Goal: Information Seeking & Learning: Learn about a topic

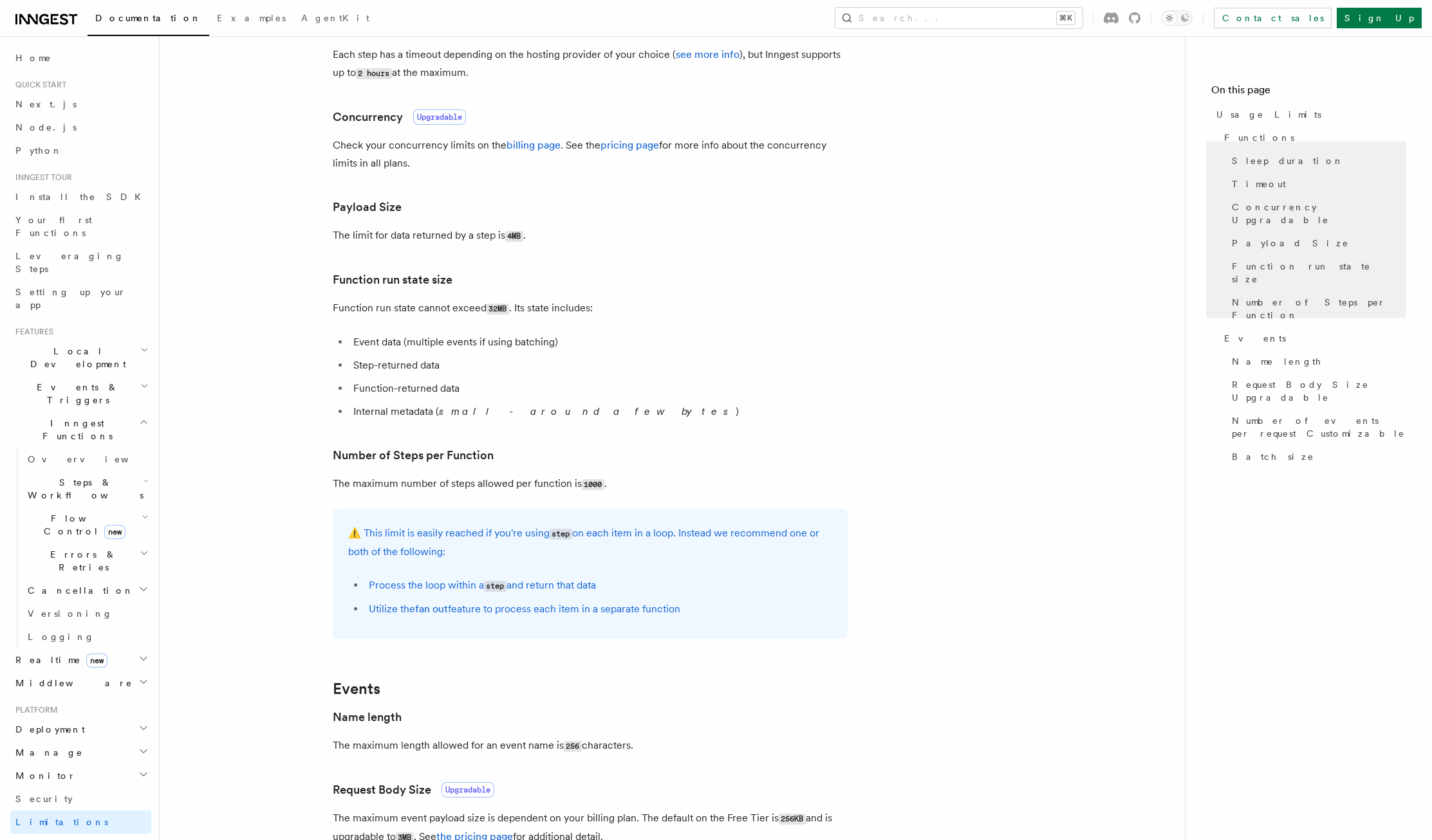
scroll to position [385, 0]
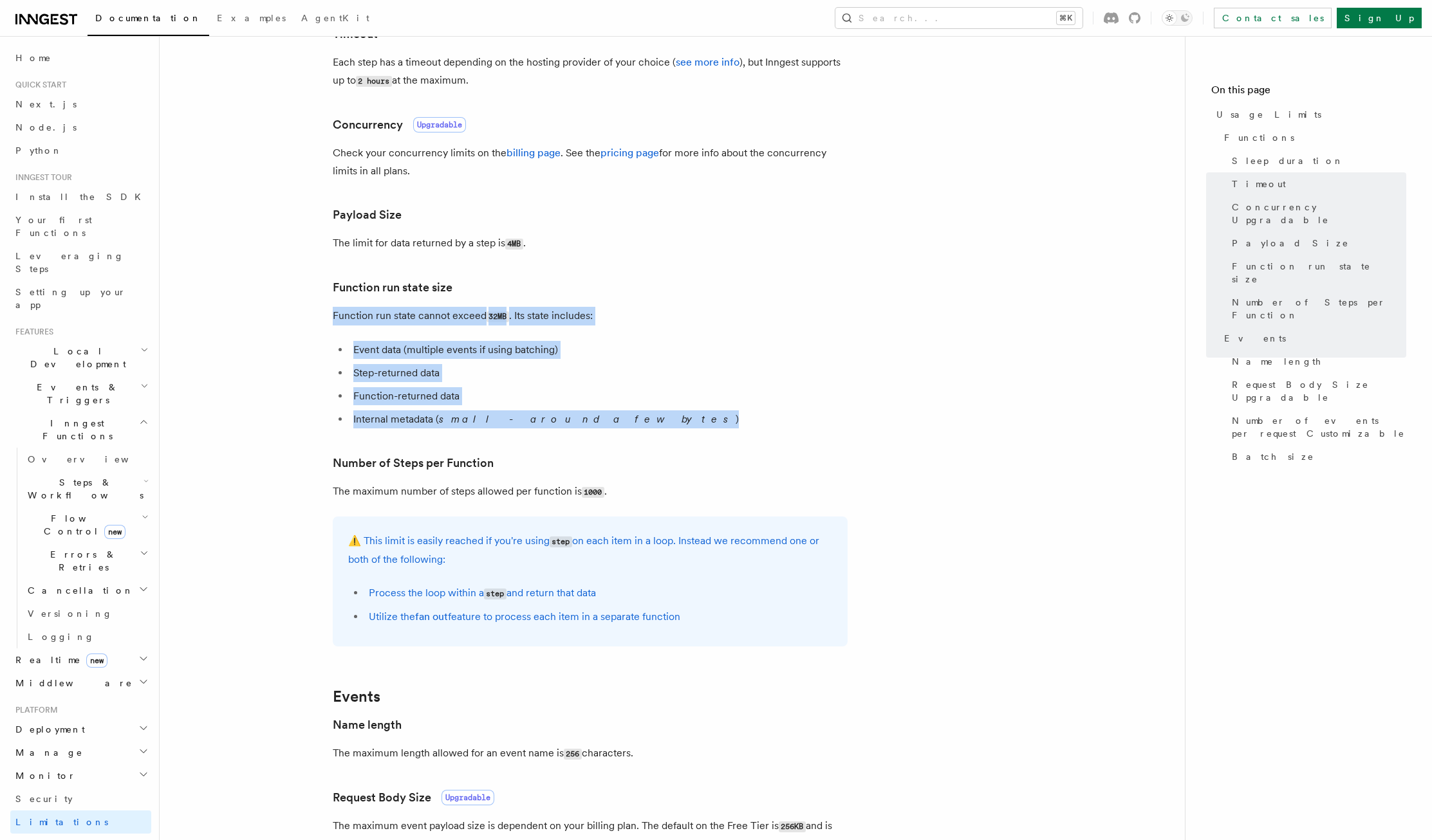
drag, startPoint x: 318, startPoint y: 318, endPoint x: 636, endPoint y: 417, distance: 333.1
click at [636, 417] on article "Platform Usage Limits We have put some limits on the service to make sure we pr…" at bounding box center [672, 553] width 984 height 1764
click at [636, 417] on li "Internal metadata ( small - around a few bytes )" at bounding box center [598, 419] width 498 height 18
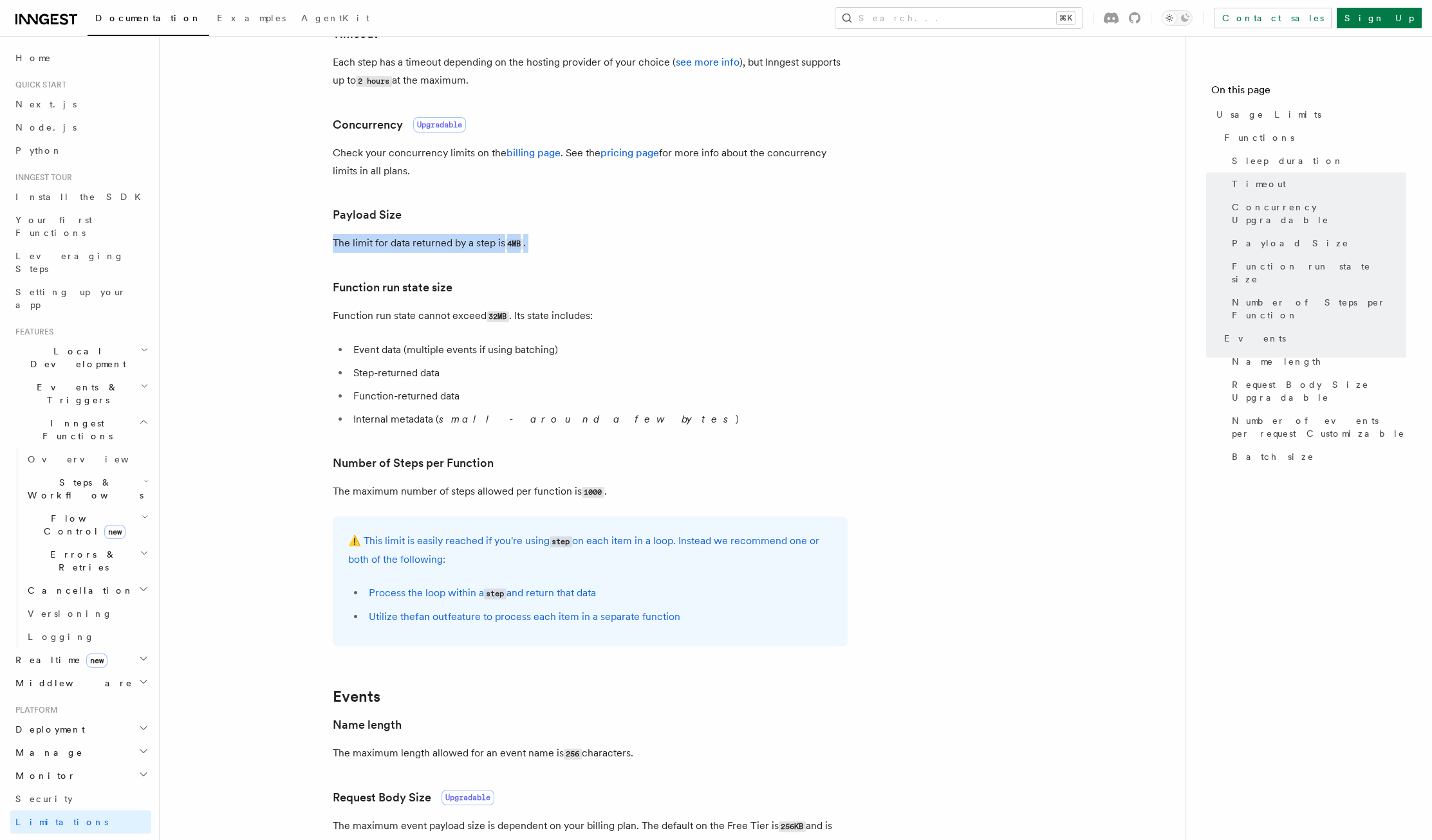
drag, startPoint x: 587, startPoint y: 258, endPoint x: 262, endPoint y: 246, distance: 325.2
click at [258, 245] on article "Platform Usage Limits We have put some limits on the service to make sure we pr…" at bounding box center [672, 553] width 984 height 1764
click at [332, 267] on article "Platform Usage Limits We have put some limits on the service to make sure we pr…" at bounding box center [672, 553] width 984 height 1764
drag, startPoint x: 310, startPoint y: 239, endPoint x: 624, endPoint y: 252, distance: 314.3
click at [624, 252] on article "Platform Usage Limits We have put some limits on the service to make sure we pr…" at bounding box center [672, 553] width 984 height 1764
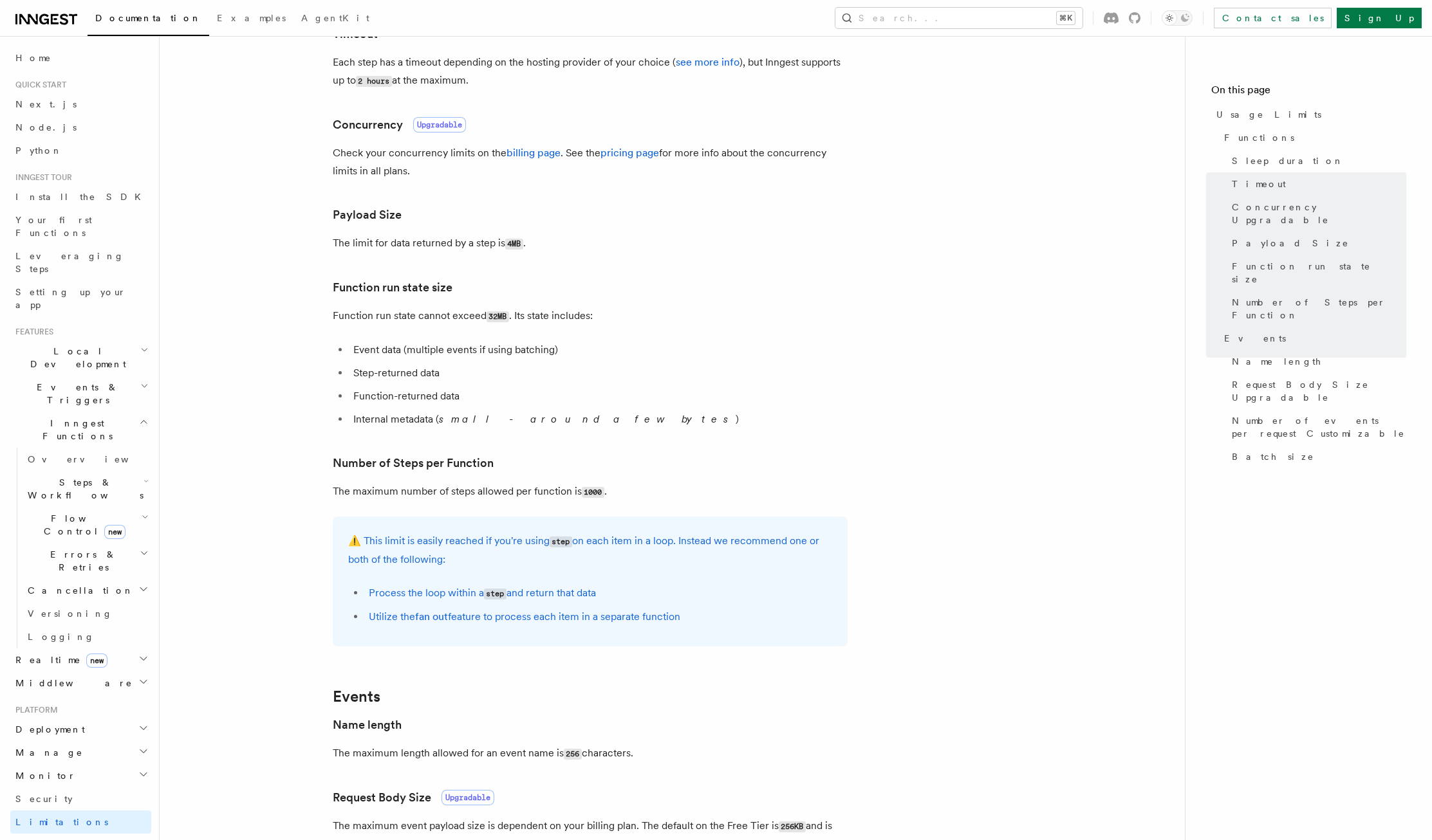
click at [627, 333] on article "Platform Usage Limits We have put some limits on the service to make sure we pr…" at bounding box center [672, 553] width 984 height 1764
drag, startPoint x: 570, startPoint y: 328, endPoint x: 243, endPoint y: 319, distance: 327.1
click at [243, 319] on article "Platform Usage Limits We have put some limits on the service to make sure we pr…" at bounding box center [672, 553] width 984 height 1764
click at [476, 437] on article "Platform Usage Limits We have put some limits on the service to make sure we pr…" at bounding box center [672, 553] width 984 height 1764
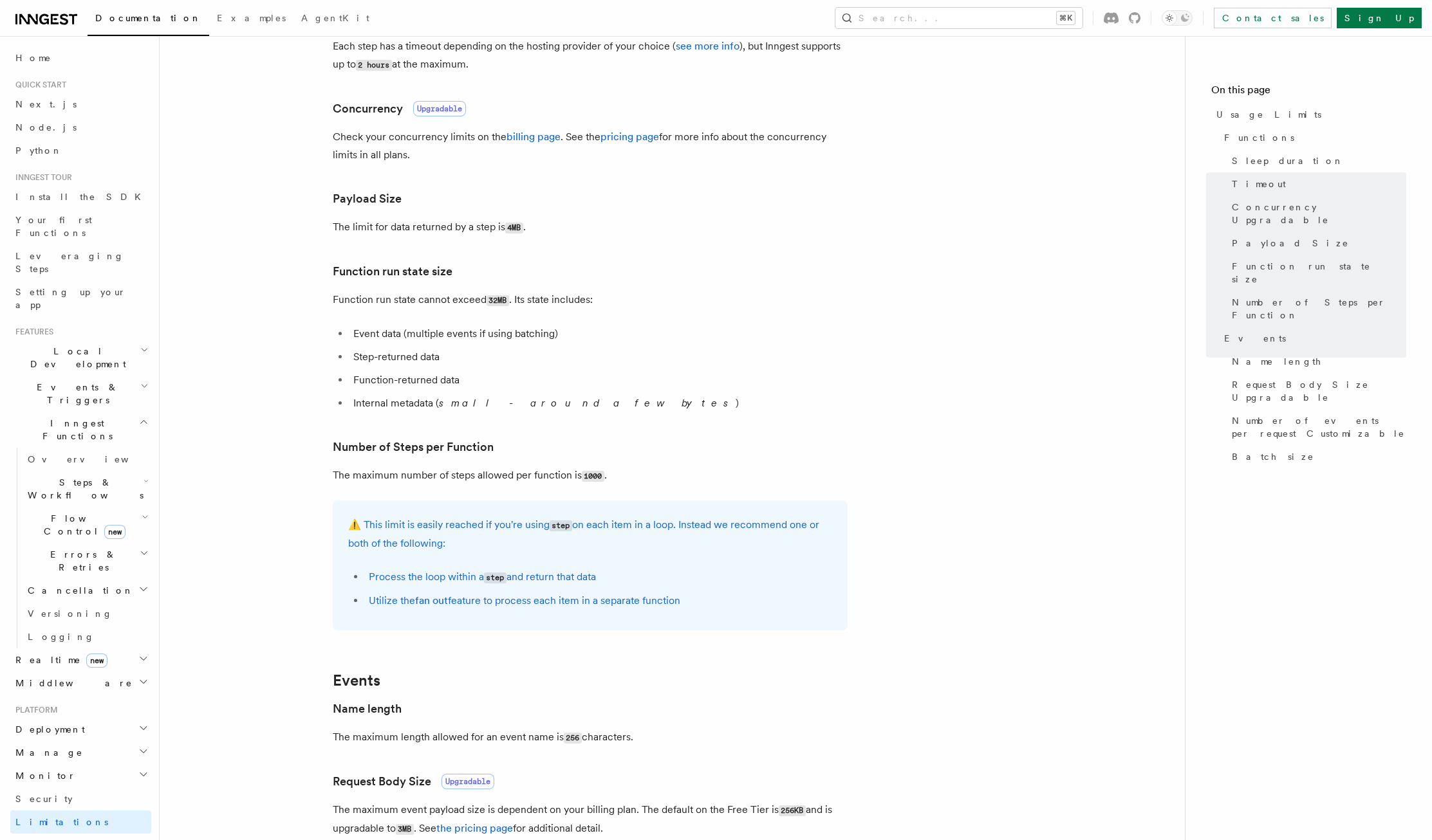
scroll to position [410, 0]
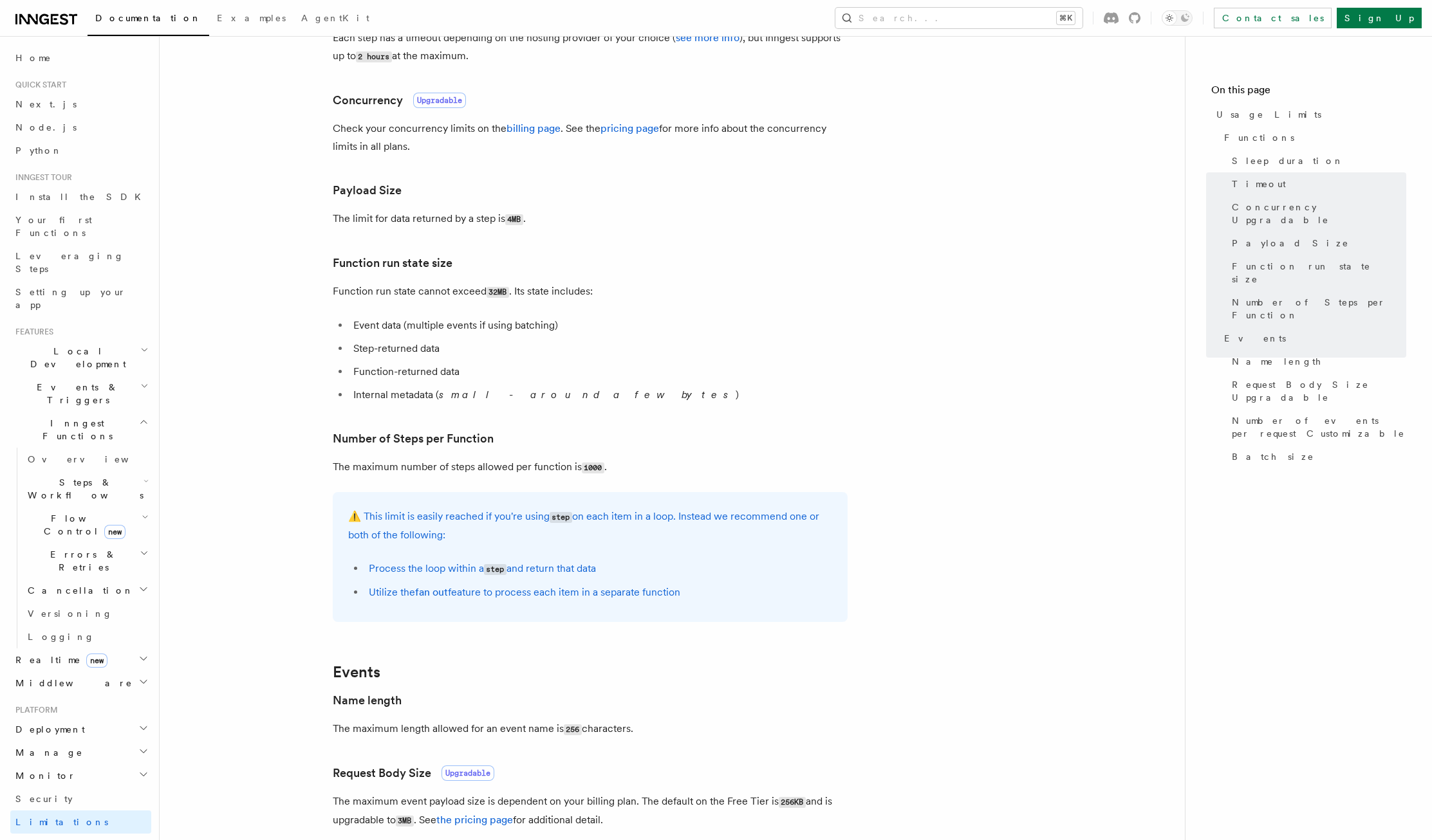
drag, startPoint x: 316, startPoint y: 464, endPoint x: 669, endPoint y: 619, distance: 385.5
click at [669, 617] on article "Platform Usage Limits We have put some limits on the service to make sure we pr…" at bounding box center [672, 529] width 984 height 1764
click at [667, 634] on article "Platform Usage Limits We have put some limits on the service to make sure we pr…" at bounding box center [672, 529] width 984 height 1764
drag, startPoint x: 619, startPoint y: 476, endPoint x: 320, endPoint y: 471, distance: 299.0
click at [320, 471] on article "Platform Usage Limits We have put some limits on the service to make sure we pr…" at bounding box center [672, 529] width 984 height 1764
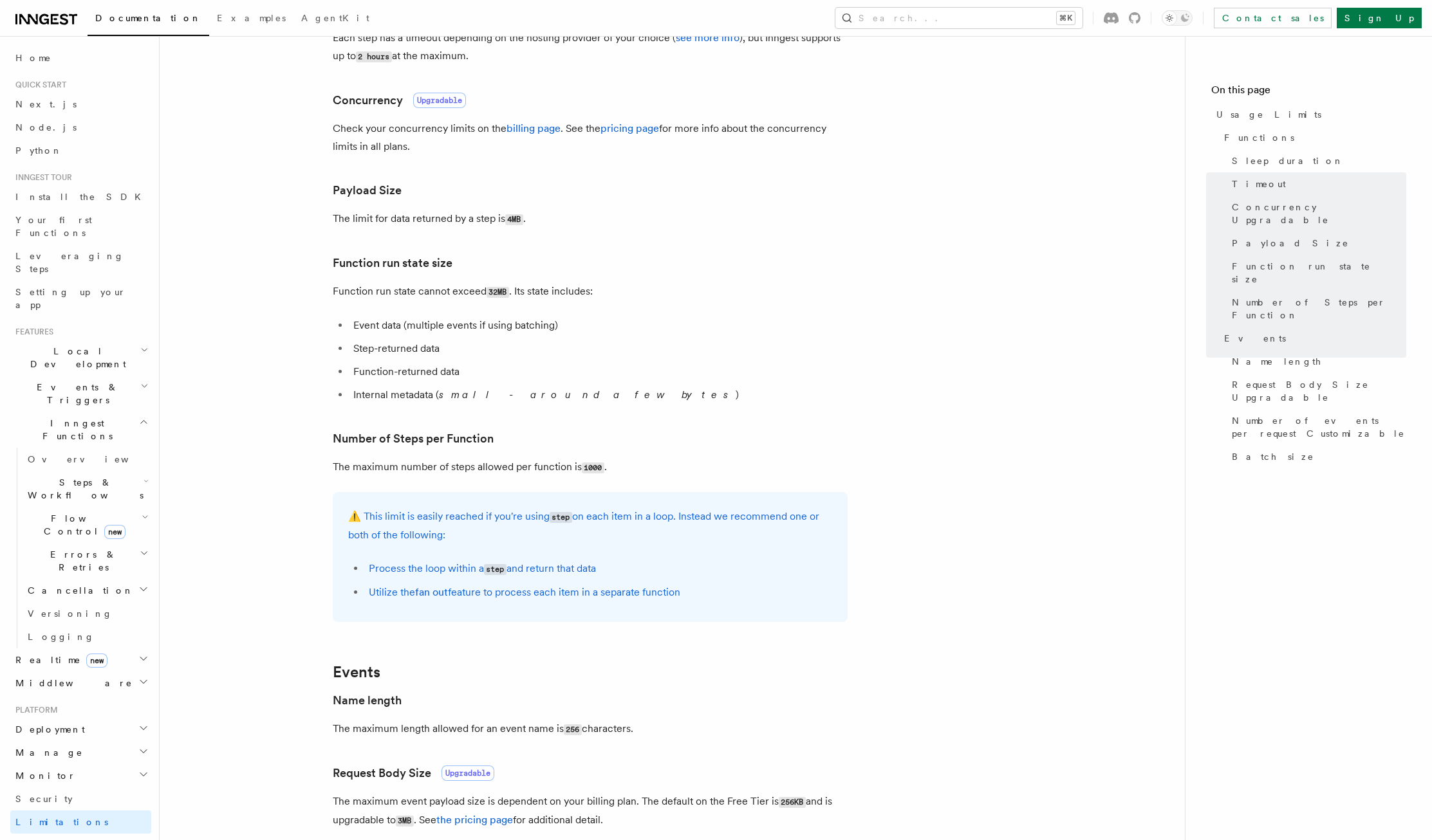
click at [326, 490] on article "Platform Usage Limits We have put some limits on the service to make sure we pr…" at bounding box center [672, 529] width 984 height 1764
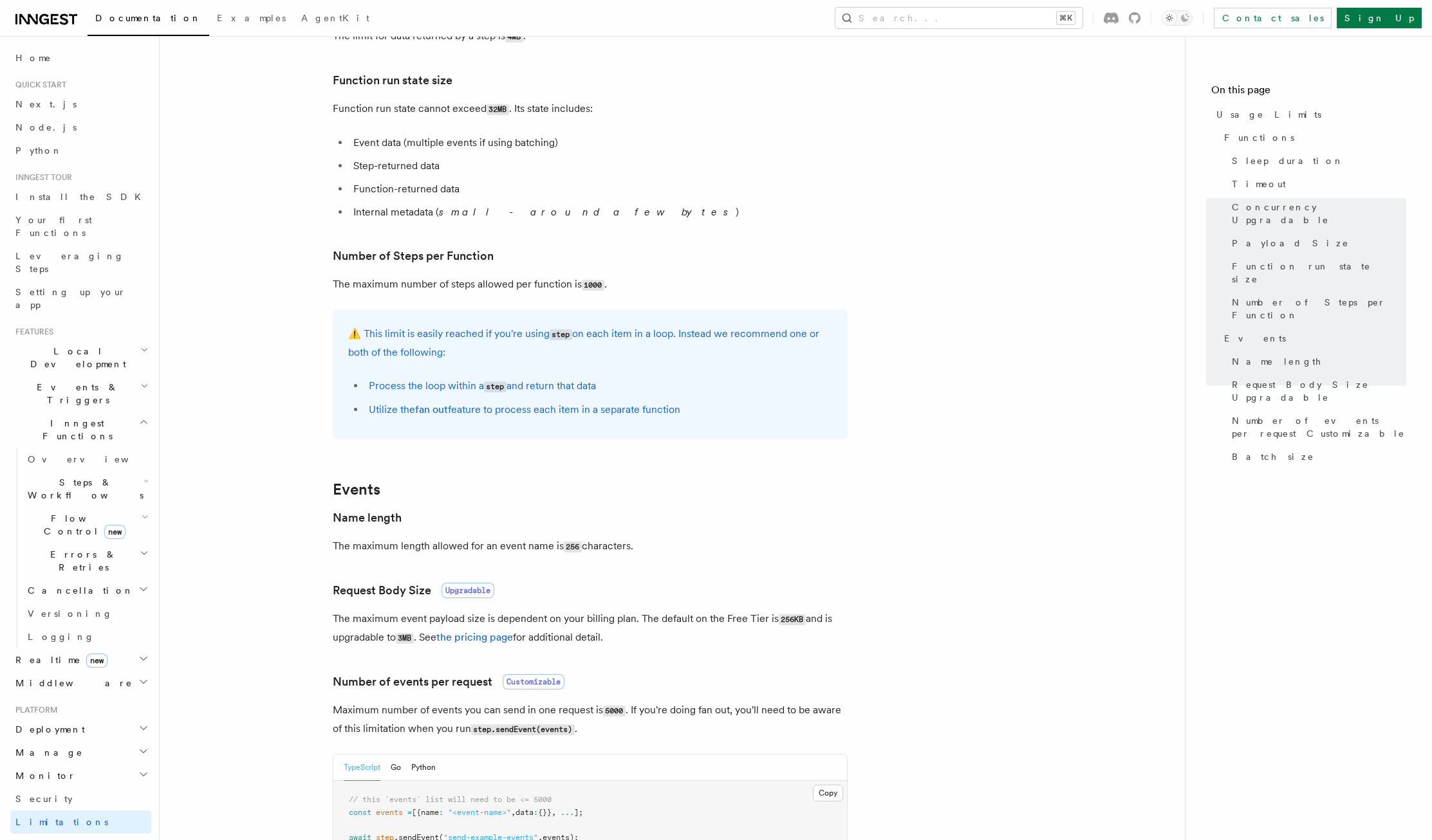
scroll to position [725, 0]
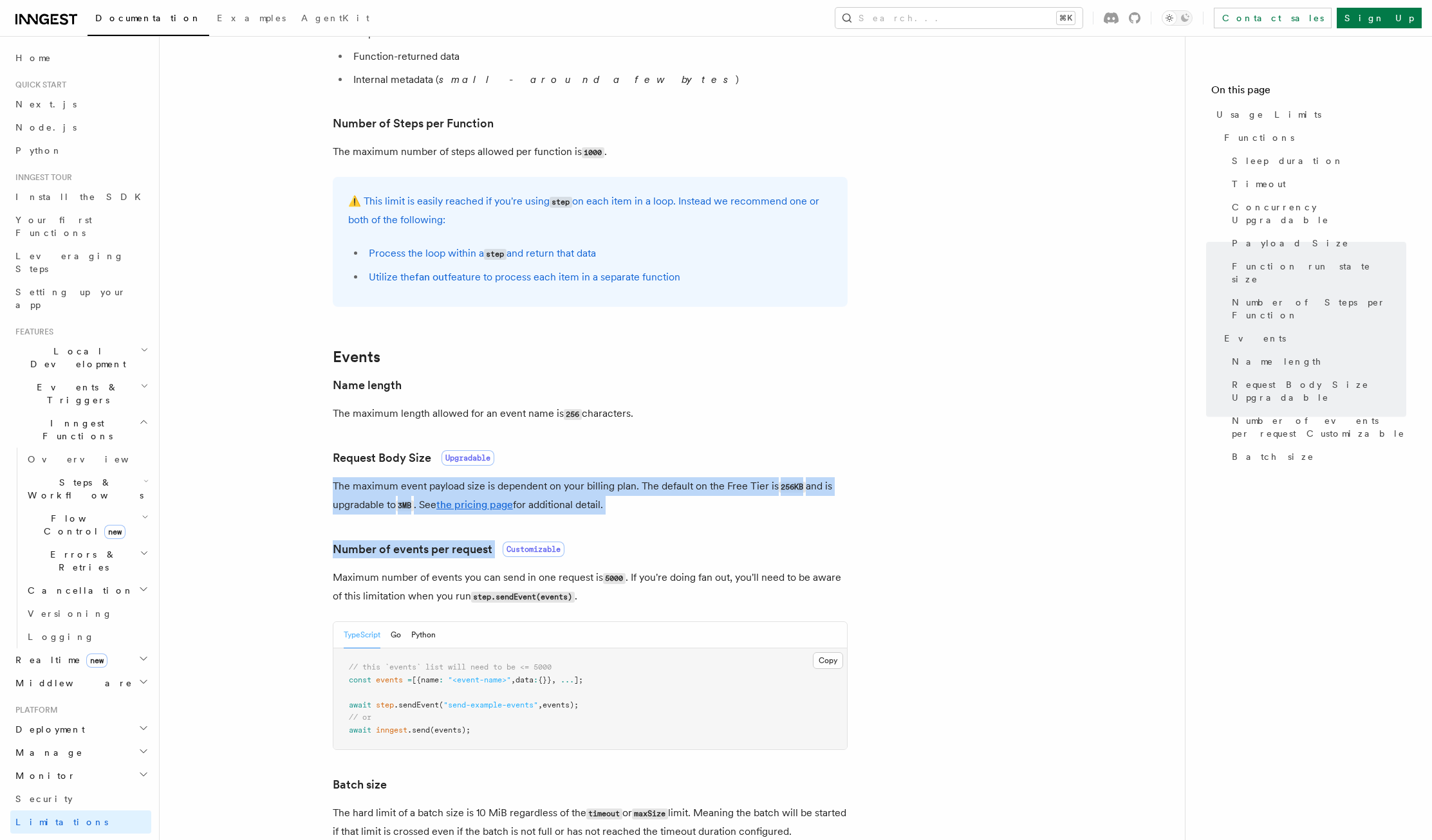
drag, startPoint x: 329, startPoint y: 489, endPoint x: 651, endPoint y: 520, distance: 323.5
click at [651, 520] on article "Platform Usage Limits We have put some limits on the service to make sure we pr…" at bounding box center [672, 214] width 984 height 1764
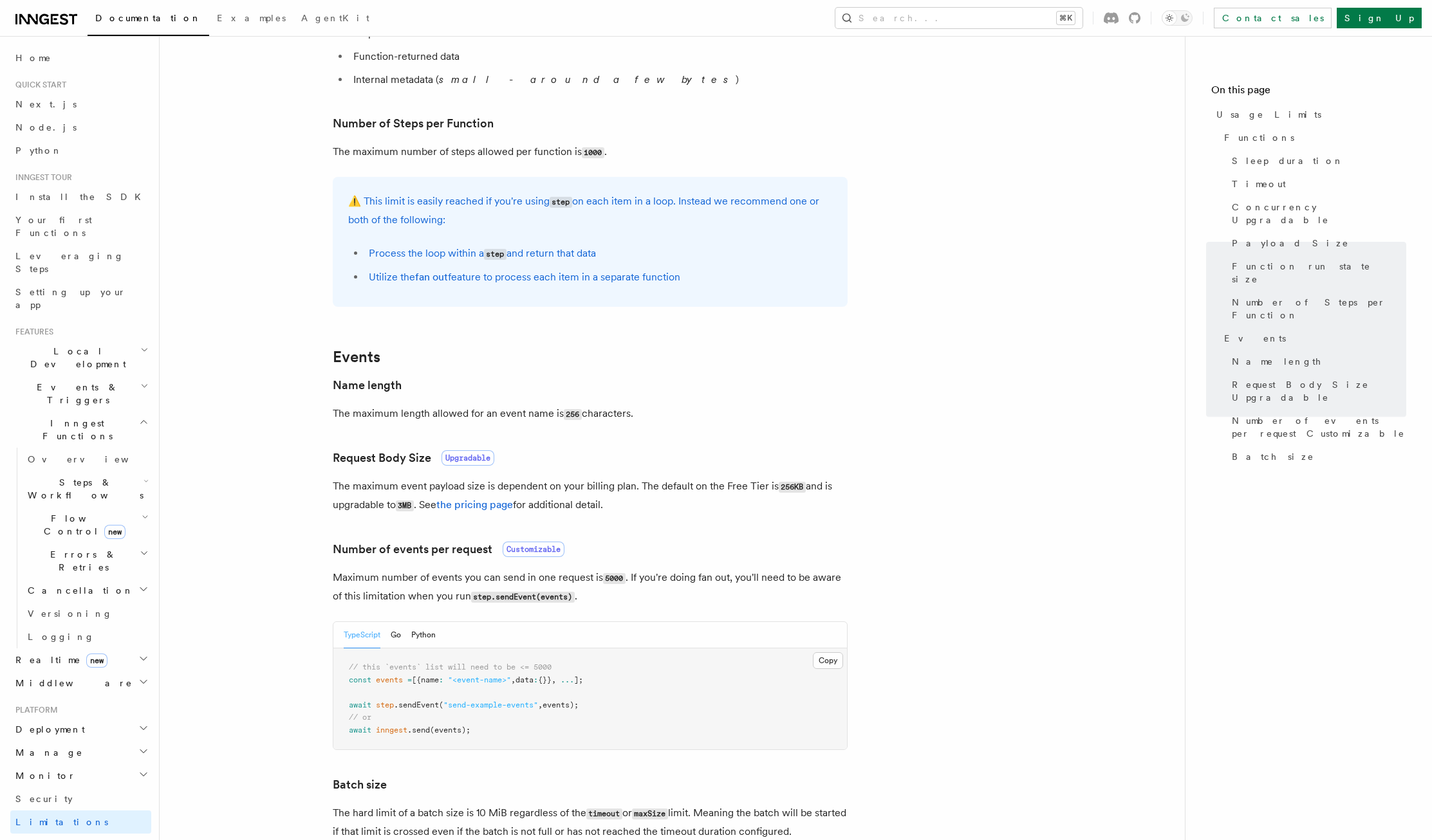
drag, startPoint x: 591, startPoint y: 512, endPoint x: 264, endPoint y: 489, distance: 327.8
click at [264, 489] on article "Platform Usage Limits We have put some limits on the service to make sure we pr…" at bounding box center [672, 214] width 984 height 1764
click at [284, 520] on article "Platform Usage Limits We have put some limits on the service to make sure we pr…" at bounding box center [672, 214] width 984 height 1764
click at [501, 511] on link "the pricing page" at bounding box center [474, 505] width 77 height 12
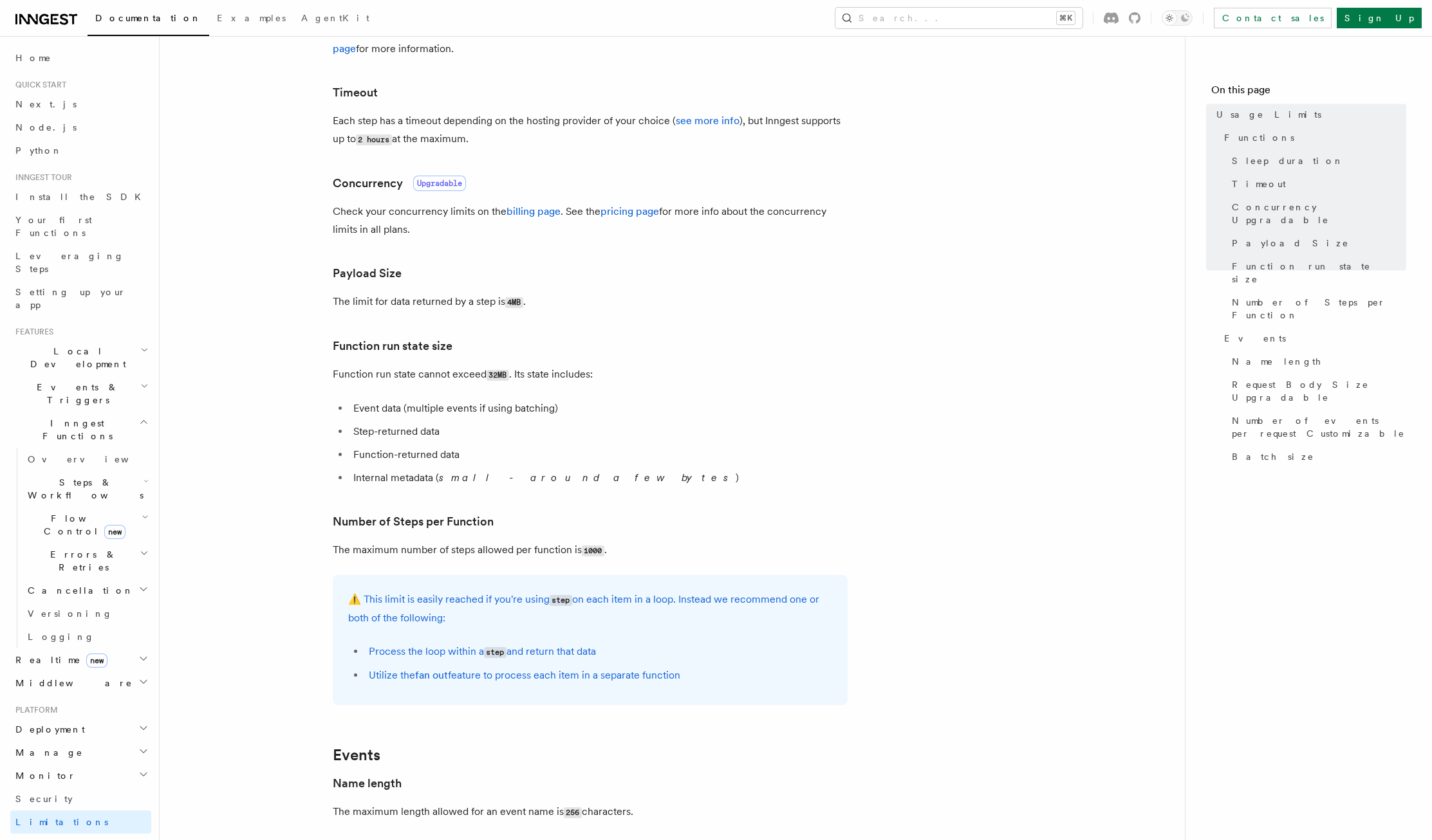
scroll to position [393, 0]
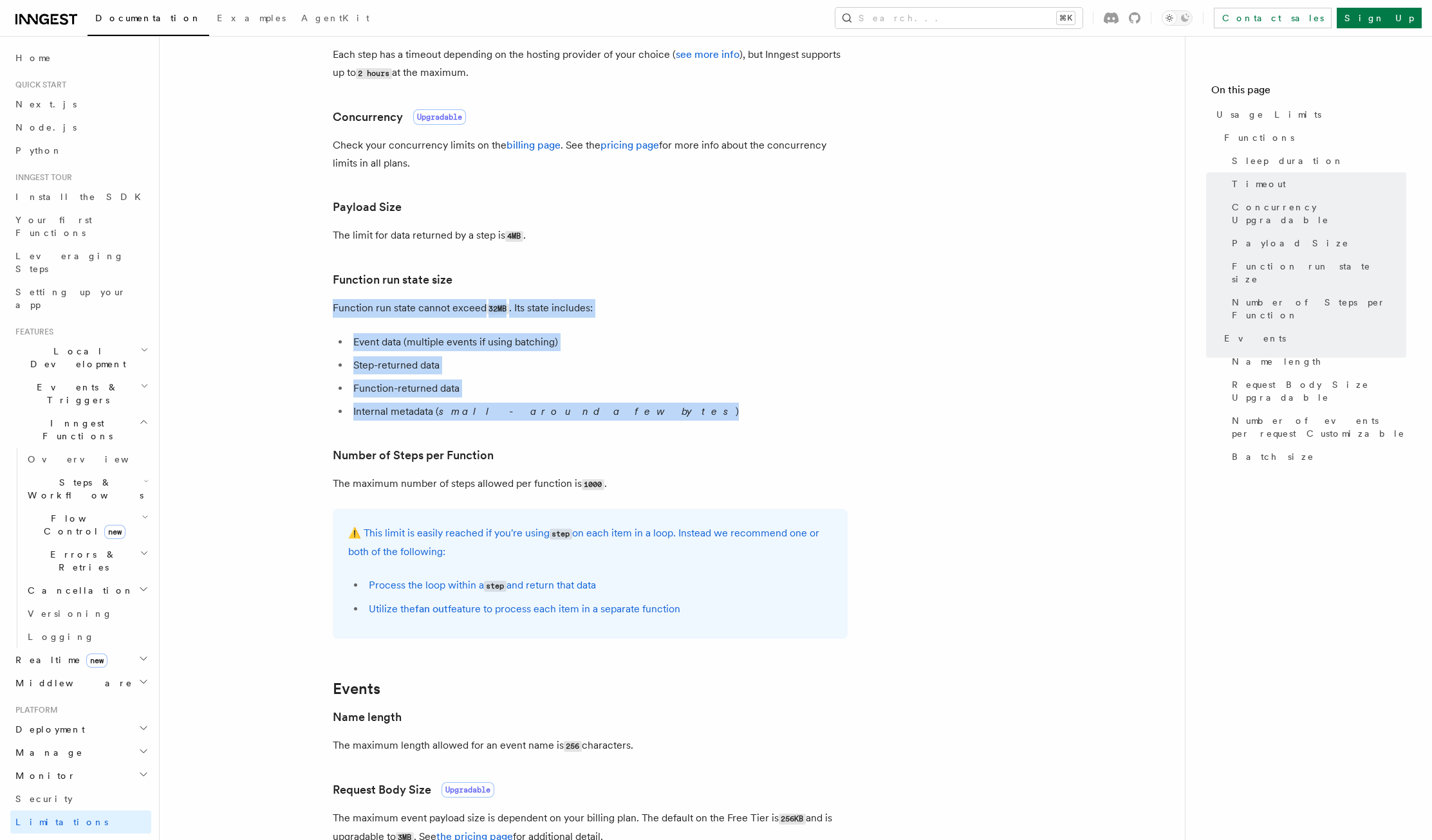
drag, startPoint x: 327, startPoint y: 310, endPoint x: 637, endPoint y: 420, distance: 328.9
click at [637, 420] on article "Platform Usage Limits We have put some limits on the service to make sure we pr…" at bounding box center [672, 545] width 984 height 1764
click at [637, 420] on li "Internal metadata ( small - around a few bytes )" at bounding box center [598, 411] width 498 height 18
drag, startPoint x: 571, startPoint y: 408, endPoint x: 255, endPoint y: 316, distance: 329.1
click at [255, 316] on article "Platform Usage Limits We have put some limits on the service to make sure we pr…" at bounding box center [672, 545] width 984 height 1764
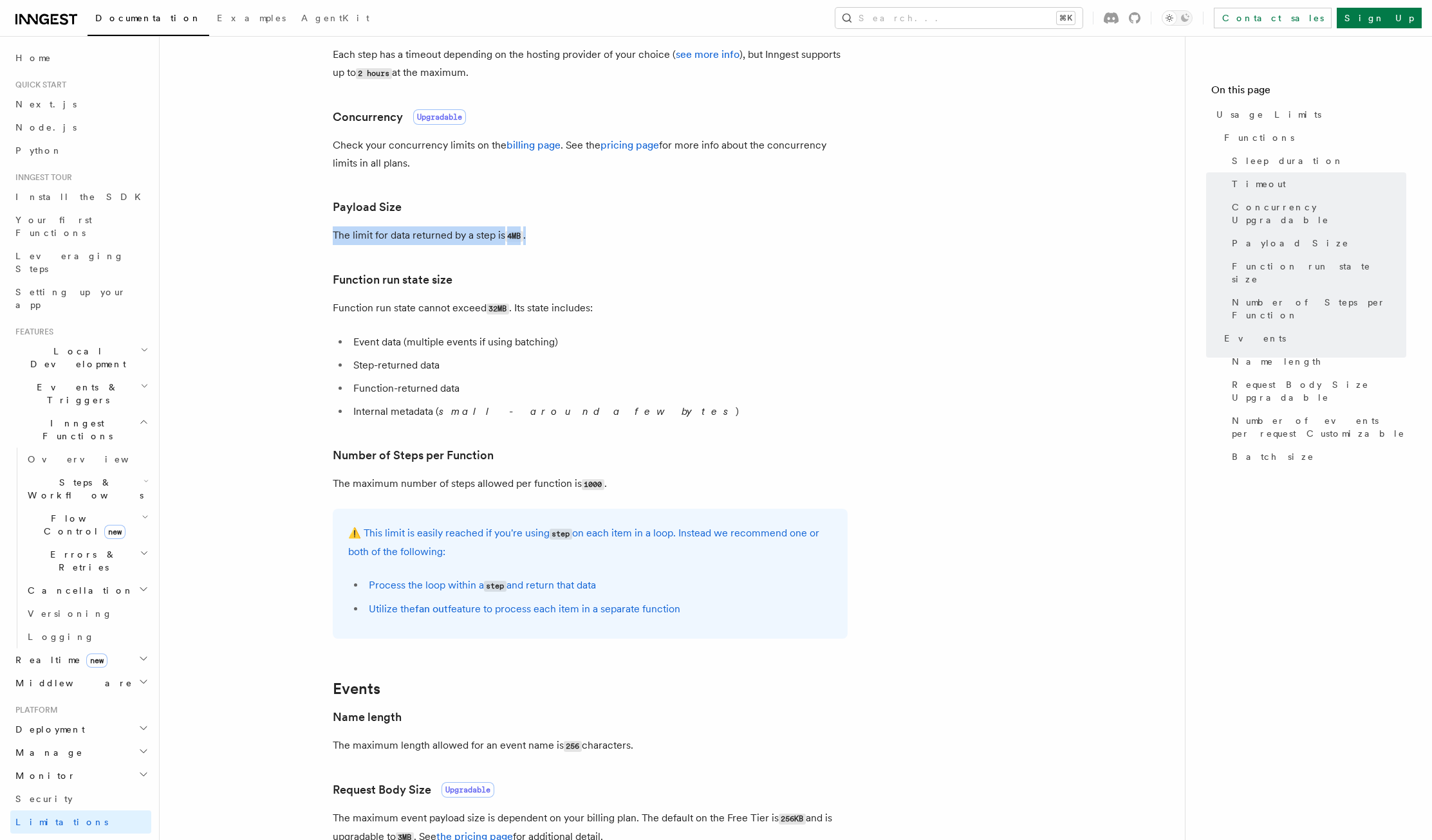
drag, startPoint x: 331, startPoint y: 238, endPoint x: 603, endPoint y: 239, distance: 272.0
click at [603, 239] on article "Platform Usage Limits We have put some limits on the service to make sure we pr…" at bounding box center [672, 545] width 984 height 1764
click at [639, 296] on article "Platform Usage Limits We have put some limits on the service to make sure we pr…" at bounding box center [672, 545] width 984 height 1764
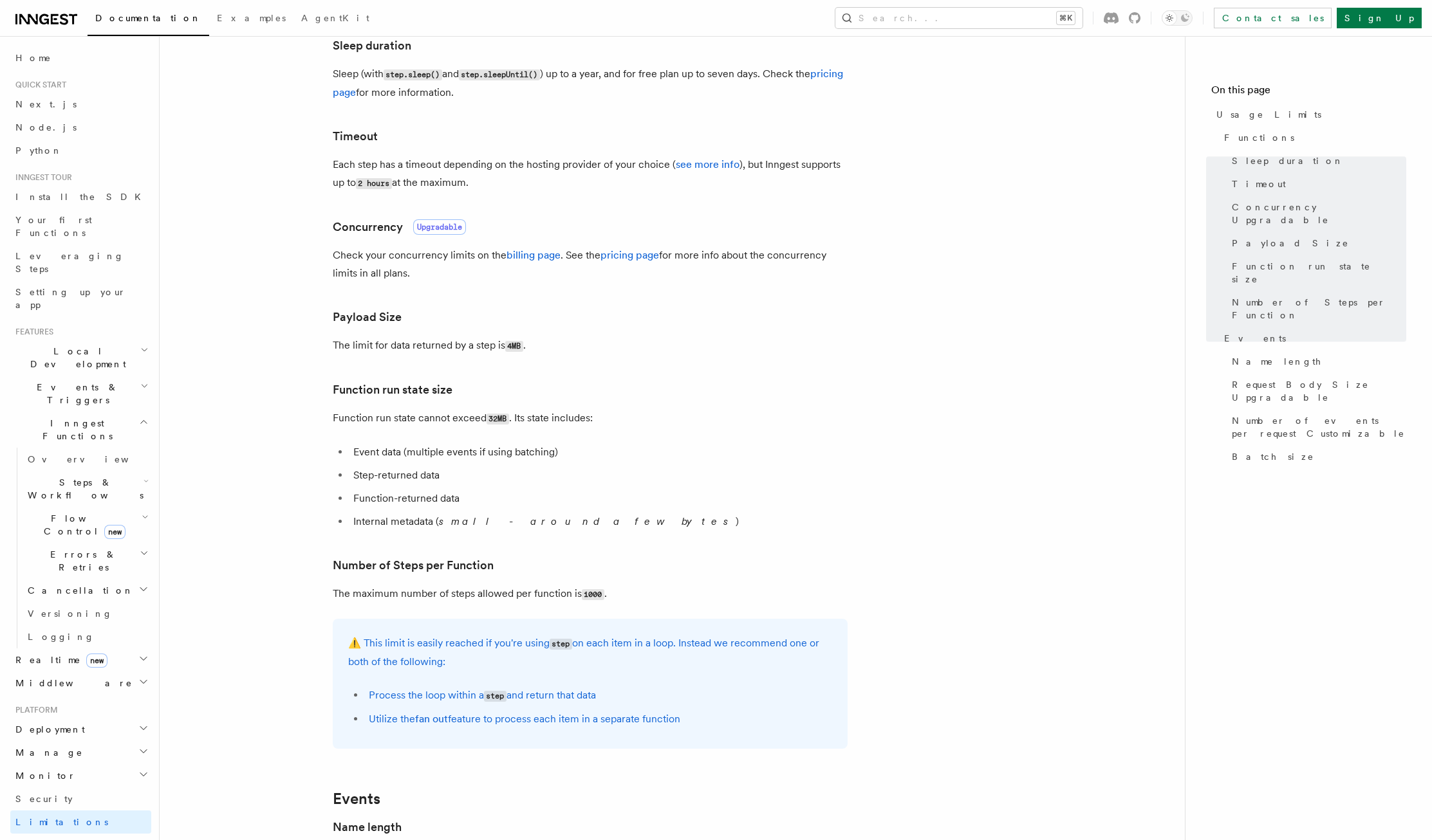
scroll to position [227, 0]
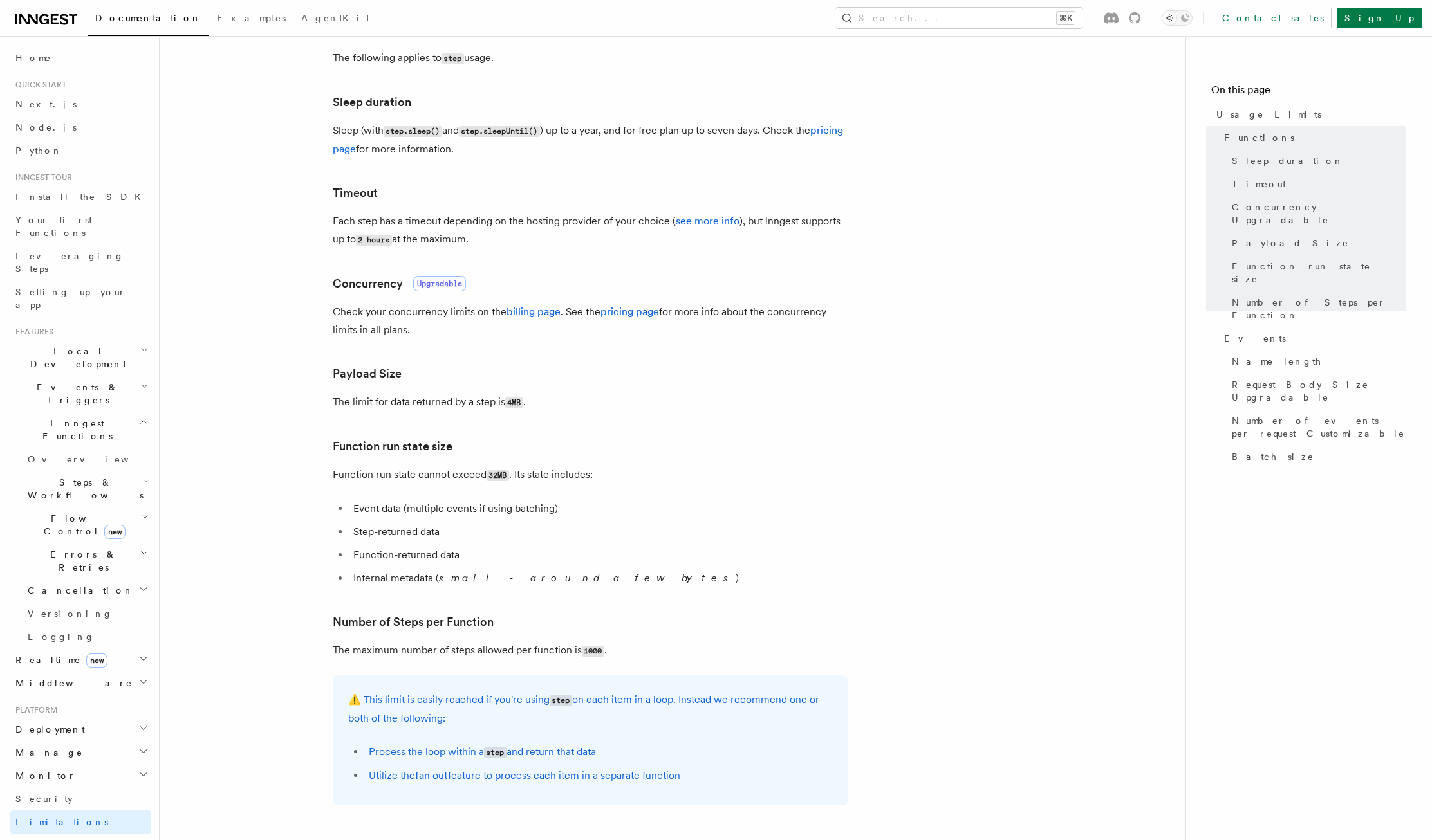
click at [839, 258] on article "Platform Usage Limits We have put some limits on the service to make sure we pr…" at bounding box center [672, 712] width 984 height 1764
